Goal: Information Seeking & Learning: Learn about a topic

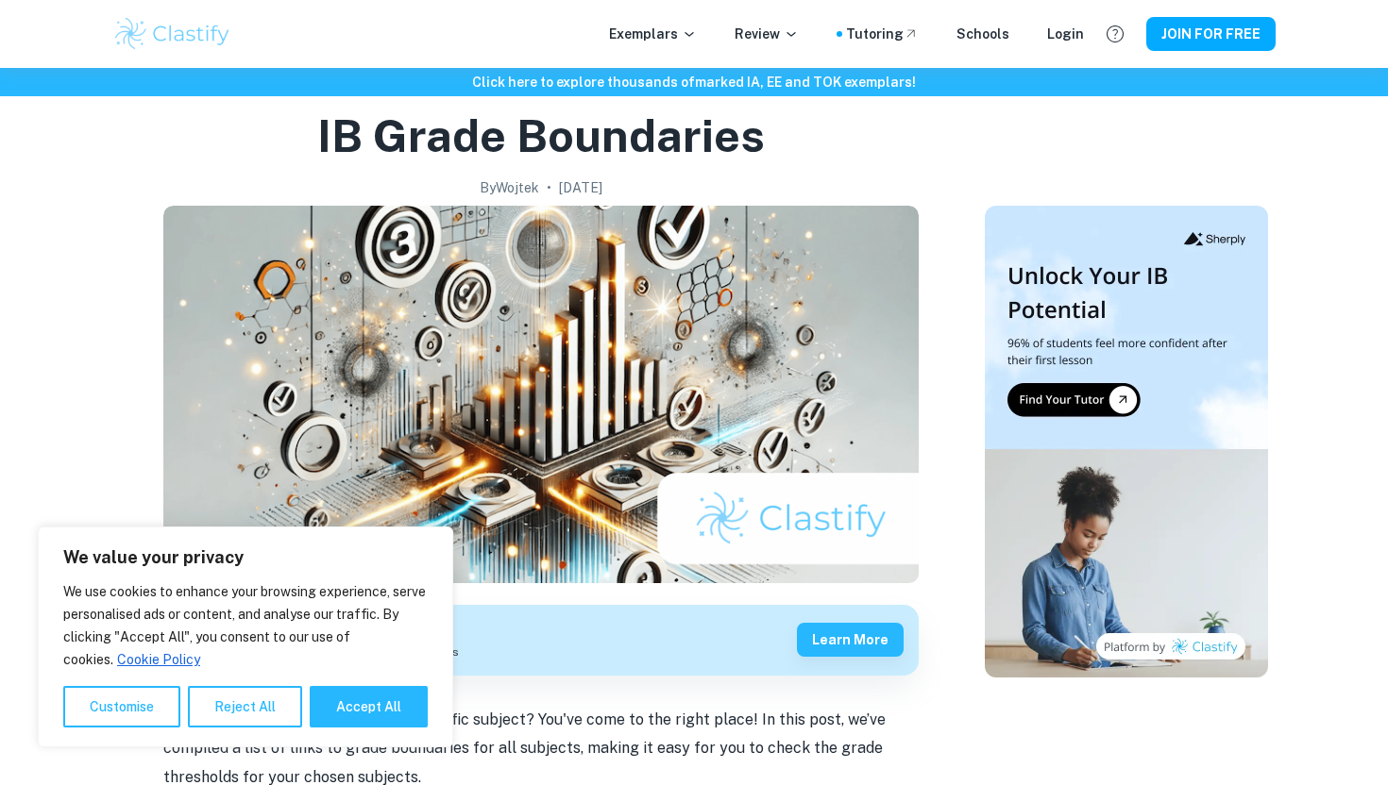
scroll to position [63, 0]
click at [378, 713] on button "Accept All" at bounding box center [369, 707] width 118 height 42
checkbox input "true"
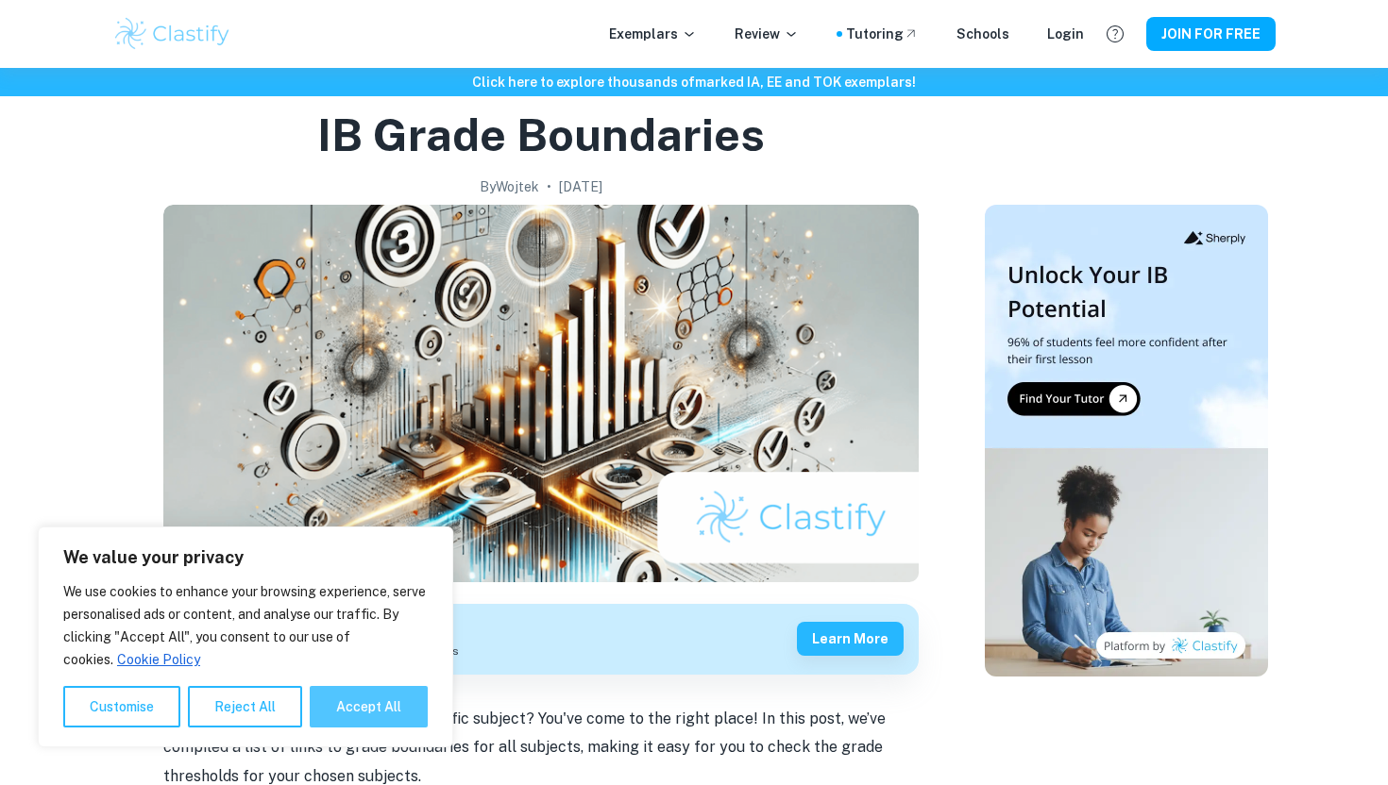
checkbox input "true"
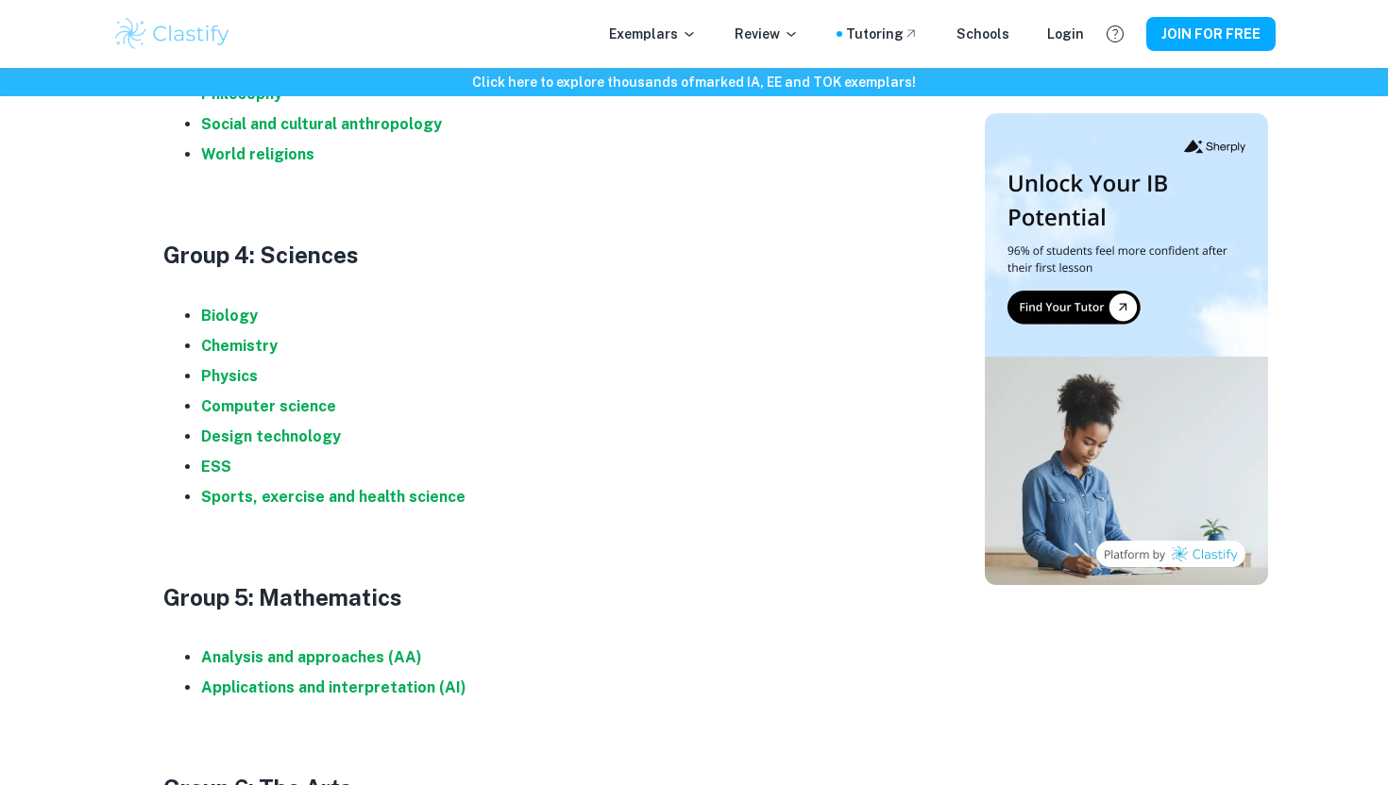
scroll to position [1801, 0]
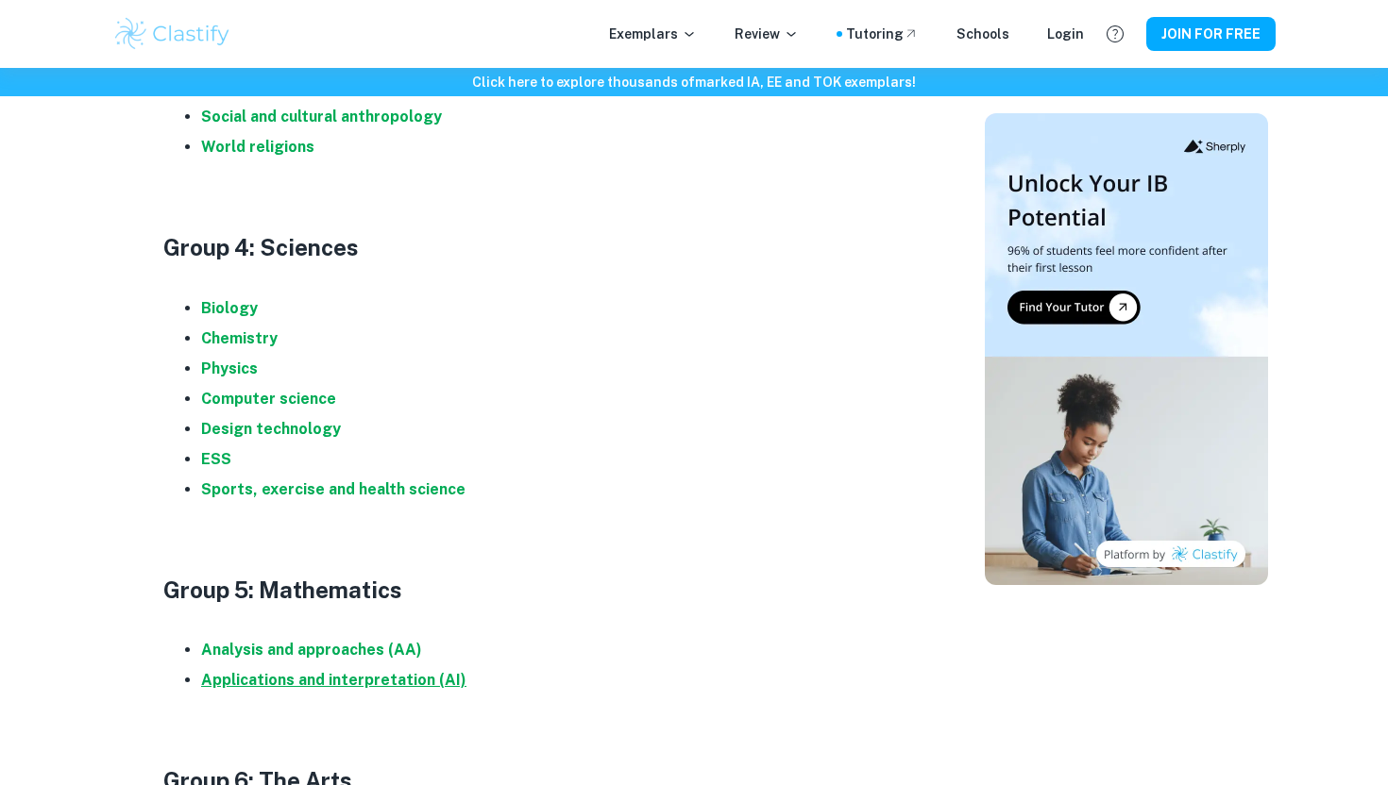
click at [247, 678] on strong "Applications and interpretation (AI)" at bounding box center [333, 680] width 265 height 18
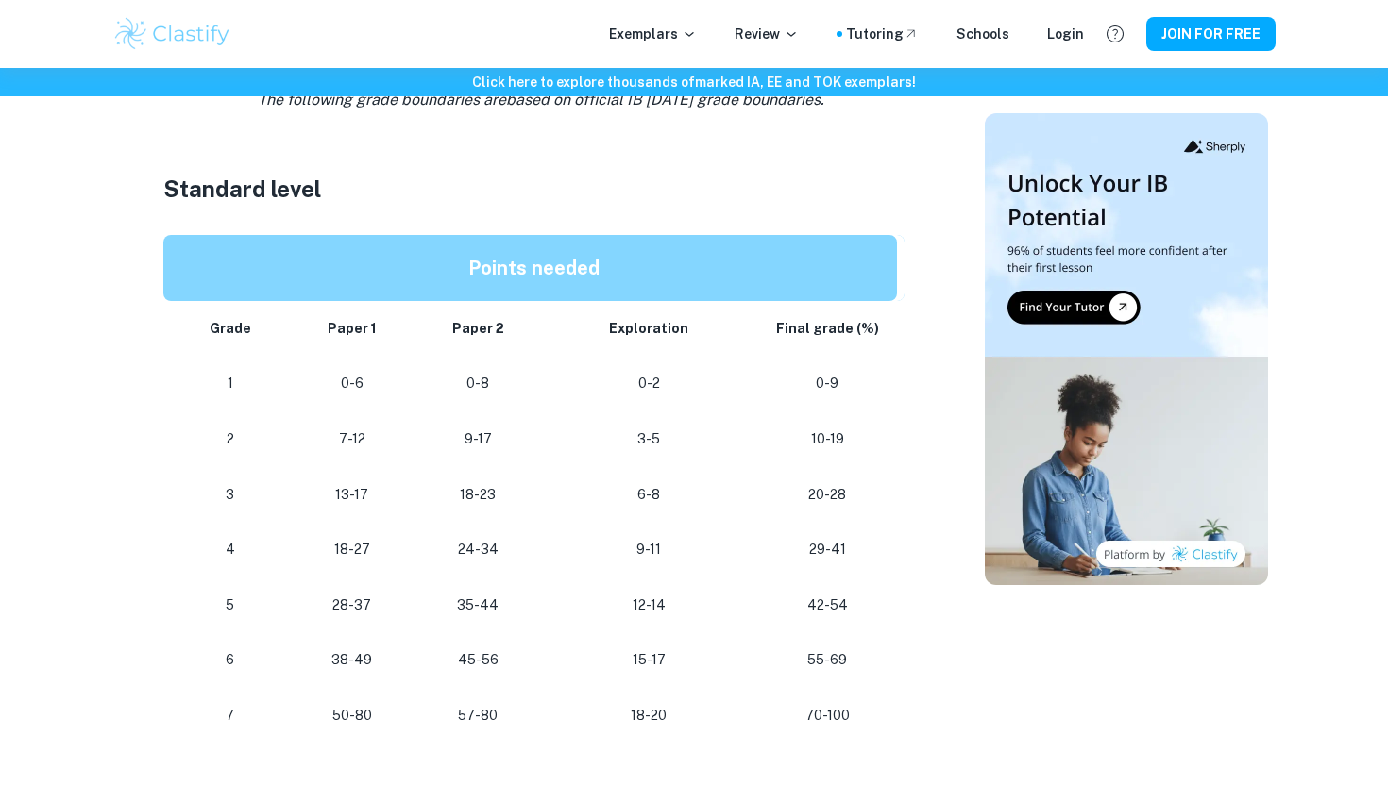
scroll to position [899, 0]
